Goal: Task Accomplishment & Management: Manage account settings

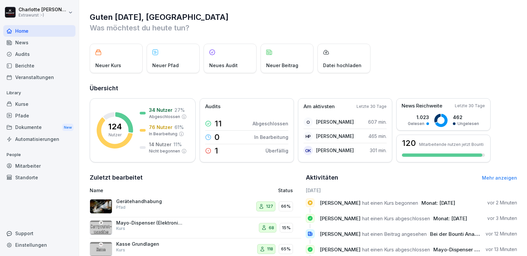
click at [59, 43] on div "News" at bounding box center [39, 43] width 72 height 12
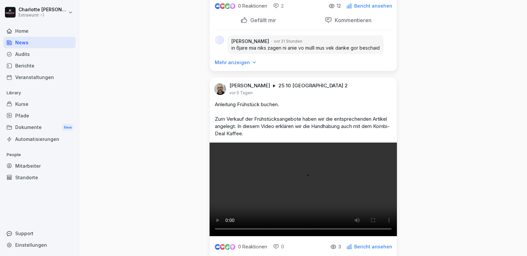
scroll to position [894, 0]
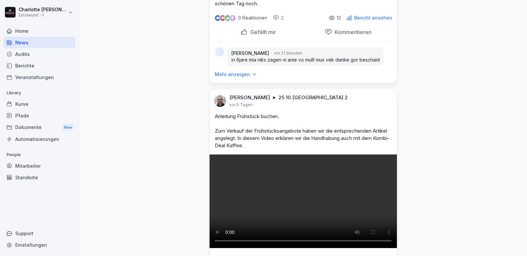
click at [234, 78] on p "Mehr anzeigen" at bounding box center [232, 74] width 35 height 7
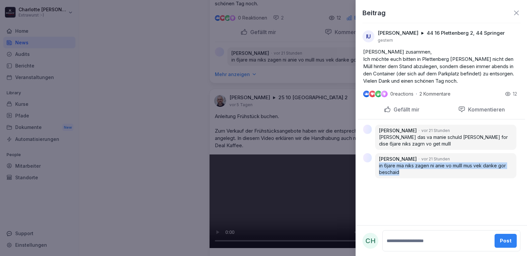
drag, startPoint x: 379, startPoint y: 166, endPoint x: 410, endPoint y: 174, distance: 32.1
click at [410, 174] on div "Sebastijan Abdulahi vor 21 Stunden in 6jare mia niks zagen ni anie vo mulll mus…" at bounding box center [445, 165] width 141 height 25
copy p "in 6jare mia niks zagen ni anie vo mulll mus vek danke gor beschaid"
click at [384, 212] on div "Beitrag IU Irina Usik 44 16 Plettenberg 2, 44 Springer gestern Hallo zusammen, …" at bounding box center [441, 128] width 171 height 256
click at [290, 161] on div at bounding box center [263, 128] width 527 height 256
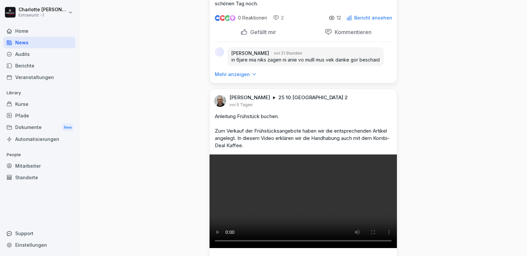
click at [372, 21] on p "Bericht ansehen" at bounding box center [373, 17] width 38 height 5
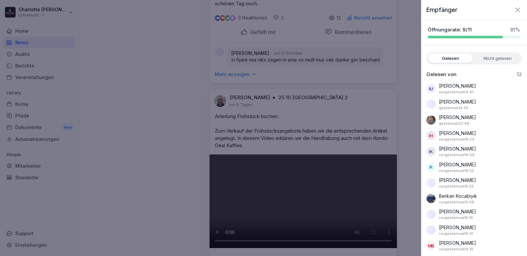
click at [372, 77] on div at bounding box center [263, 128] width 527 height 256
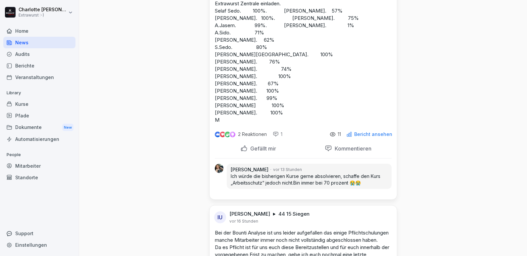
scroll to position [99, 0]
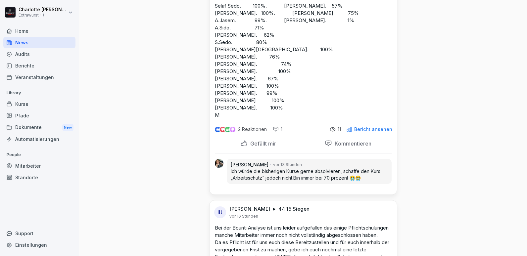
click at [365, 131] on p "Bericht ansehen" at bounding box center [373, 129] width 38 height 5
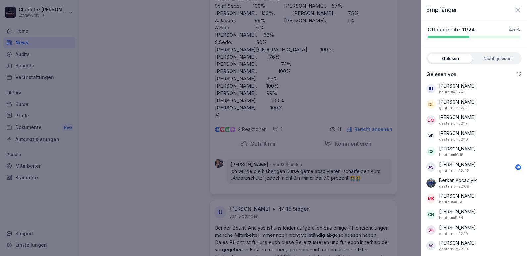
click at [285, 165] on div at bounding box center [263, 128] width 527 height 256
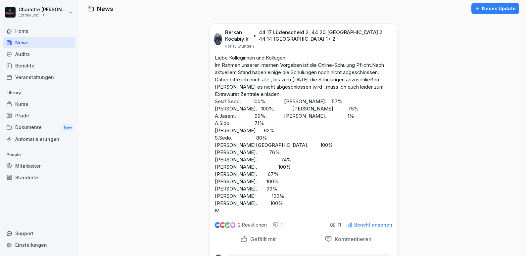
scroll to position [0, 0]
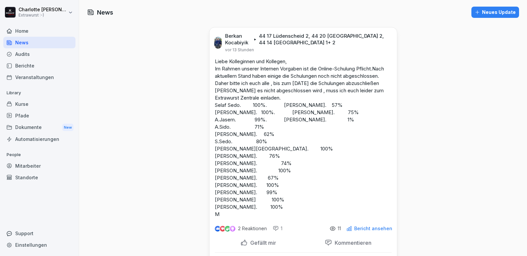
click at [22, 106] on div "Kurse" at bounding box center [39, 104] width 72 height 12
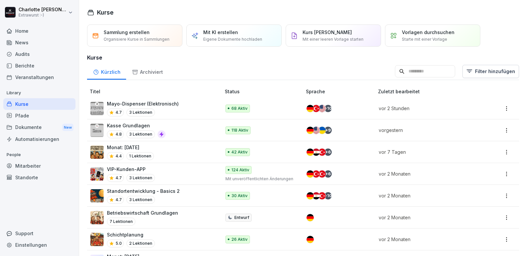
click at [411, 70] on input at bounding box center [425, 71] width 60 height 13
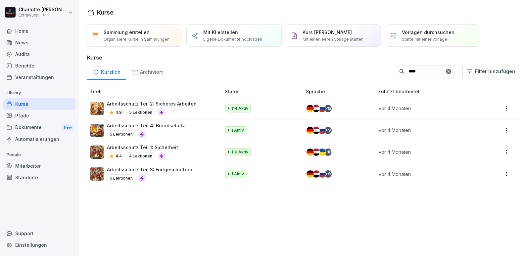
type input "****"
click at [126, 150] on p "Arbeitsschutz Teil 1: Sicherheit" at bounding box center [142, 147] width 71 height 7
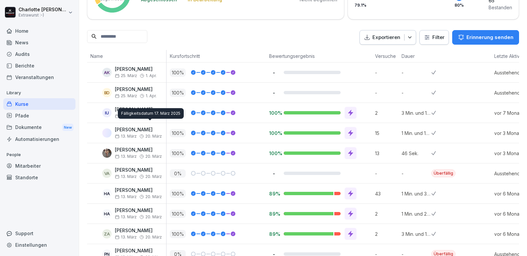
scroll to position [132, 0]
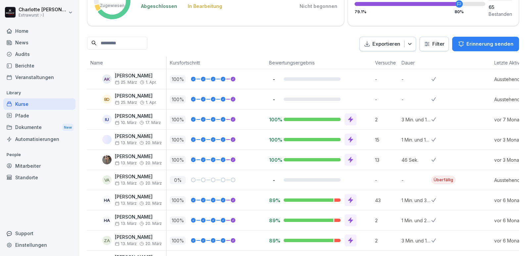
click at [129, 46] on input at bounding box center [117, 43] width 60 height 13
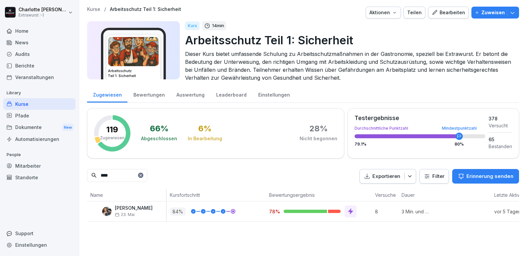
type input "****"
click at [289, 207] on div at bounding box center [320, 212] width 73 height 12
click at [350, 216] on div at bounding box center [351, 212] width 12 height 12
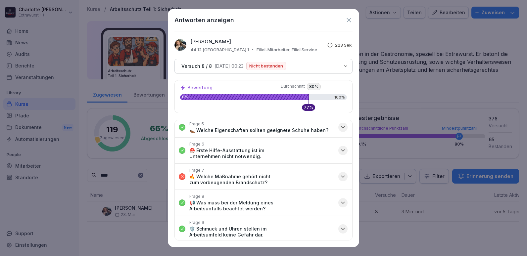
scroll to position [97, 0]
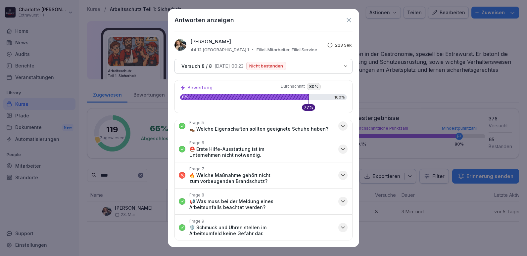
click at [348, 21] on icon at bounding box center [349, 20] width 4 height 4
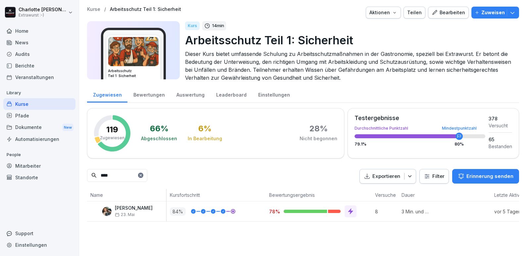
click at [183, 97] on div "Auswertung" at bounding box center [190, 94] width 40 height 17
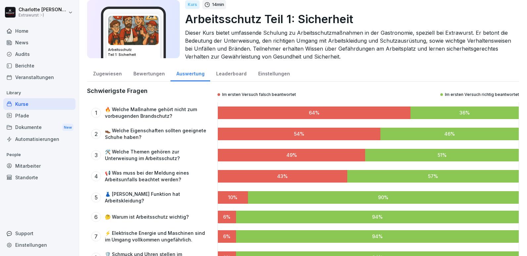
scroll to position [33, 0]
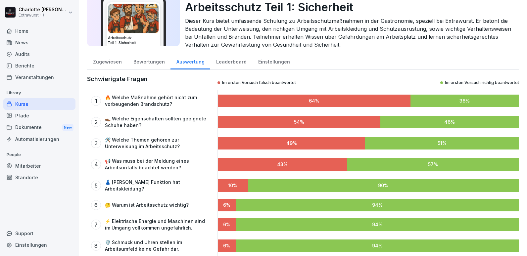
click at [35, 107] on div "Kurse" at bounding box center [39, 104] width 72 height 12
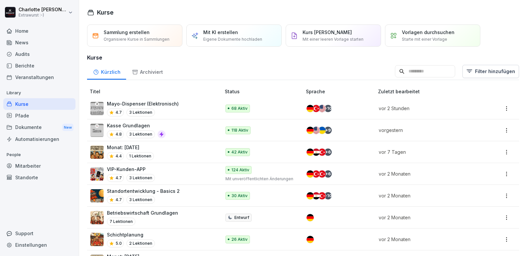
click at [395, 70] on input at bounding box center [425, 71] width 60 height 13
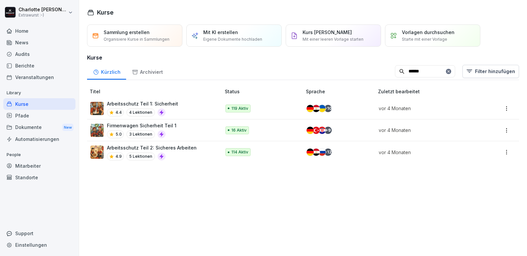
type input "******"
click at [131, 127] on p "Firmenwagen Sicherheit Teil 1" at bounding box center [142, 125] width 70 height 7
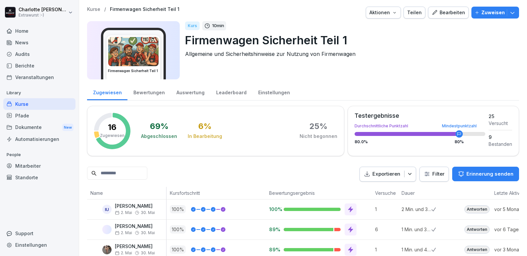
click at [238, 93] on div "Leaderboard" at bounding box center [231, 91] width 42 height 17
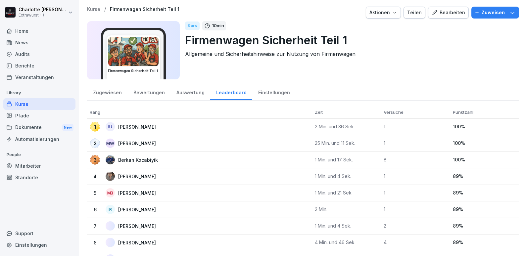
click at [256, 92] on div "Einstellungen" at bounding box center [273, 91] width 43 height 17
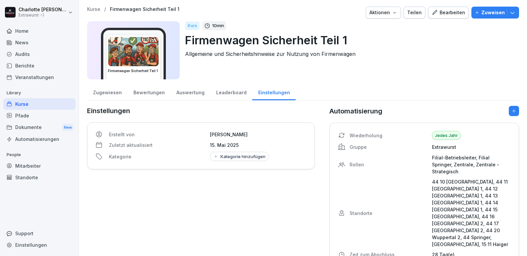
click at [182, 92] on div "Auswertung" at bounding box center [190, 91] width 40 height 17
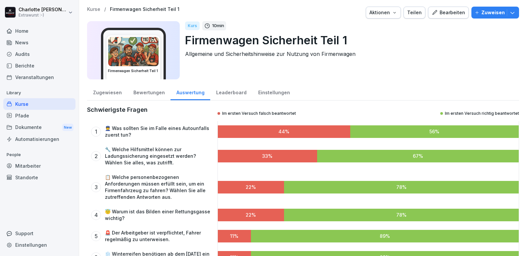
click at [152, 94] on div "Bewertungen" at bounding box center [148, 91] width 43 height 17
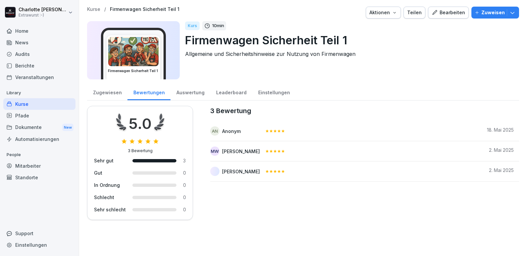
click at [104, 91] on div "Zugewiesen" at bounding box center [107, 91] width 40 height 17
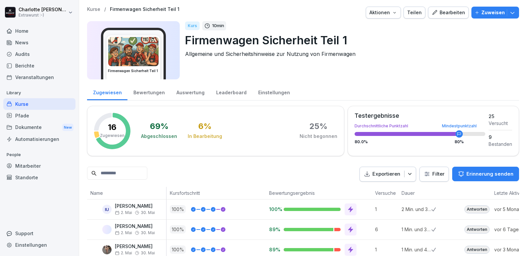
click at [447, 14] on div "Bearbeiten" at bounding box center [448, 12] width 33 height 7
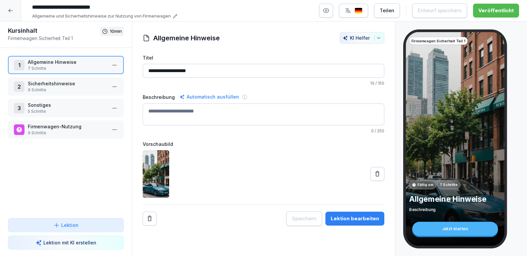
click at [79, 65] on p "Allgemeine Hinweise" at bounding box center [67, 62] width 79 height 7
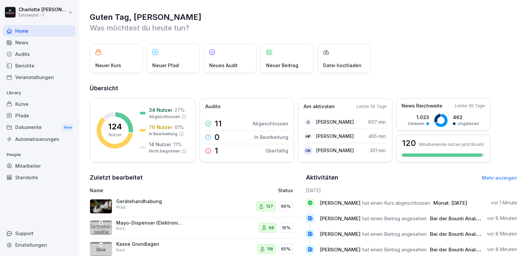
click at [22, 105] on div "Kurse" at bounding box center [39, 104] width 72 height 12
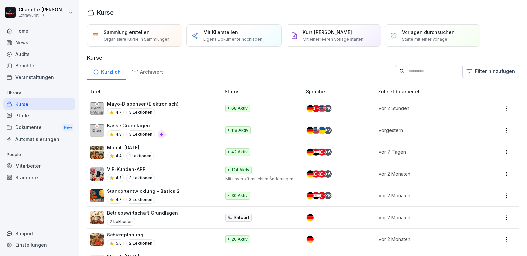
click at [410, 70] on input at bounding box center [425, 71] width 60 height 13
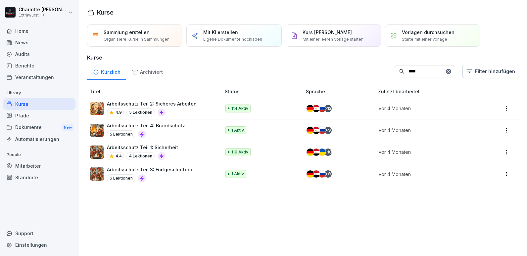
type input "****"
click at [126, 152] on div "Arbeitsschutz Teil 1: Sicherheit 4.4 4 Lektionen" at bounding box center [142, 152] width 71 height 16
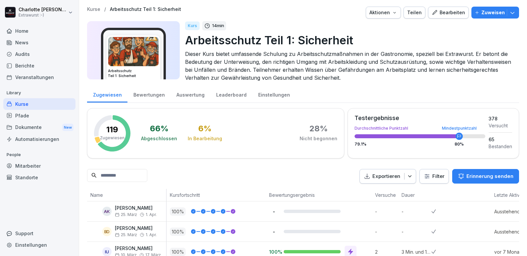
click at [446, 14] on div "Bearbeiten" at bounding box center [448, 12] width 33 height 7
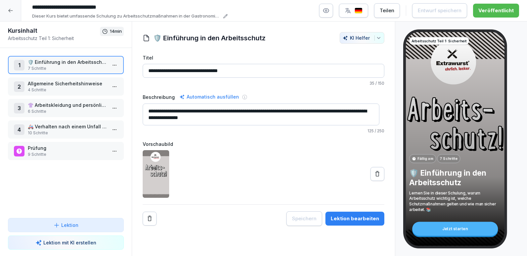
click at [23, 149] on div at bounding box center [19, 151] width 11 height 11
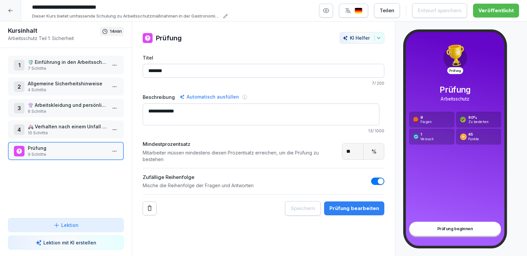
click at [112, 153] on html "**********" at bounding box center [263, 128] width 527 height 256
click at [93, 164] on div "Schritte bearbeiten" at bounding box center [85, 164] width 51 height 7
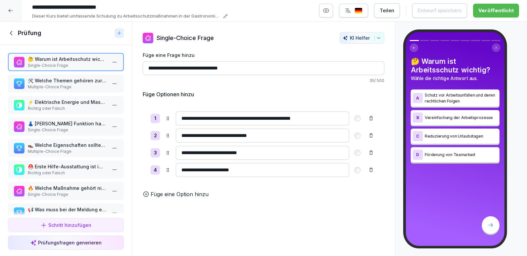
click at [102, 81] on div "🛠️ Welche Themen gehören zur Unterweisung im Arbeitsschutz? Multiple-Choice Fra…" at bounding box center [66, 83] width 104 height 13
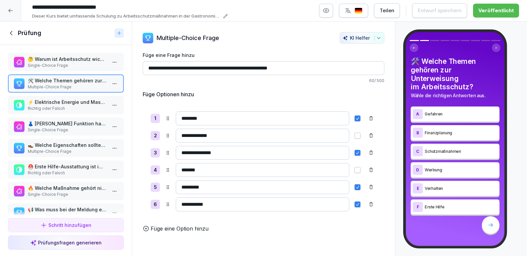
click at [40, 190] on p "🔥 Welche Maßnahme gehört nicht zum vorbeugenden Brandschutz?" at bounding box center [67, 188] width 79 height 7
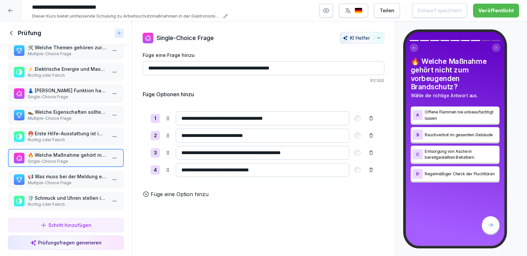
scroll to position [40, 0]
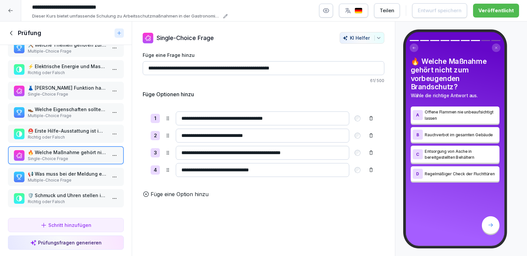
drag, startPoint x: 156, startPoint y: 67, endPoint x: 335, endPoint y: 61, distance: 179.2
click at [335, 61] on div "**********" at bounding box center [264, 68] width 242 height 32
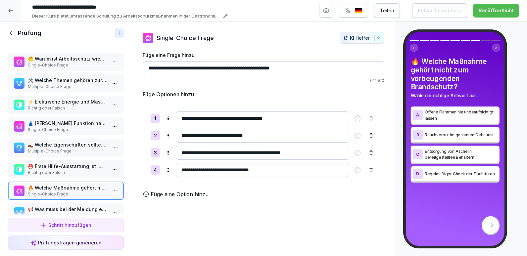
scroll to position [0, 0]
click at [13, 32] on icon at bounding box center [11, 32] width 7 height 7
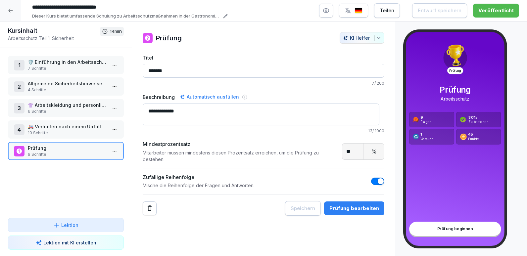
click at [10, 11] on icon at bounding box center [10, 11] width 4 height 4
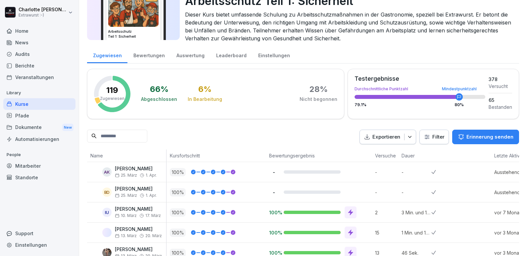
scroll to position [33, 0]
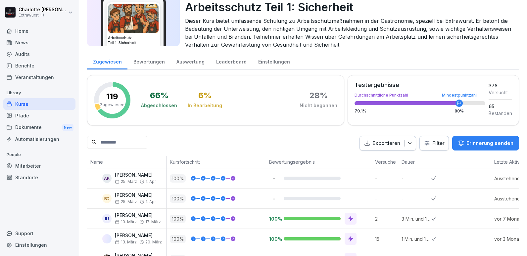
click at [112, 143] on input at bounding box center [117, 142] width 60 height 13
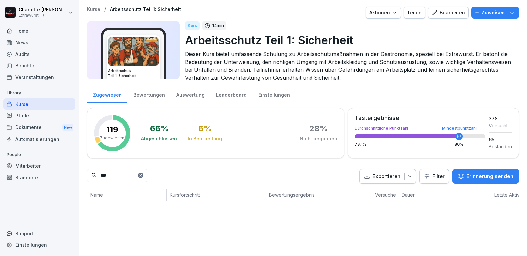
scroll to position [0, 0]
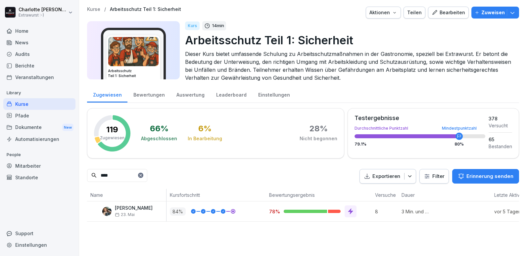
type input "****"
click at [206, 213] on div at bounding box center [213, 211] width 44 height 5
click at [307, 212] on div at bounding box center [306, 211] width 44 height 3
click at [183, 95] on div "Auswertung" at bounding box center [190, 94] width 40 height 17
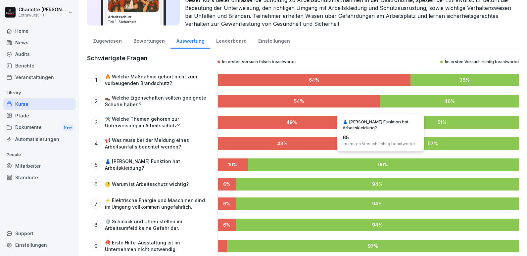
scroll to position [63, 0]
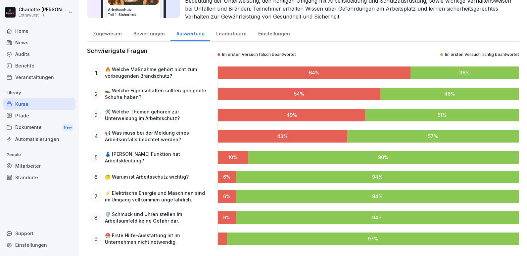
click at [23, 166] on div "Mitarbeiter" at bounding box center [39, 166] width 72 height 12
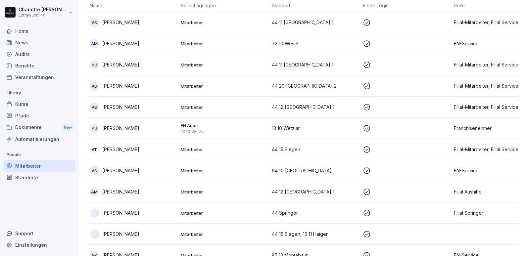
scroll to position [7, 0]
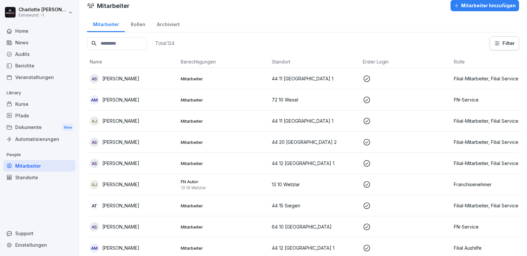
click at [117, 45] on input at bounding box center [117, 43] width 60 height 13
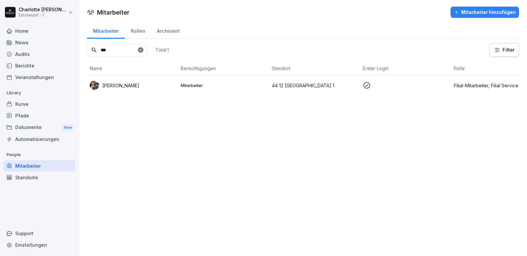
type input "***"
click at [485, 88] on p "Filial-Mitarbeiter, Filial Service" at bounding box center [497, 85] width 86 height 7
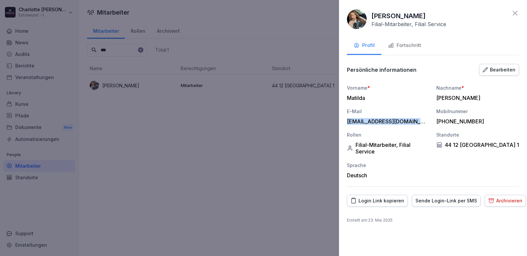
drag, startPoint x: 422, startPoint y: 122, endPoint x: 342, endPoint y: 122, distance: 80.1
click at [342, 122] on div "[PERSON_NAME]-Mitarbeiter, Filial Service Profil Fortschritt Persönliche inform…" at bounding box center [433, 128] width 188 height 256
copy div "[EMAIL_ADDRESS][DOMAIN_NAME]"
